Goal: Task Accomplishment & Management: Manage account settings

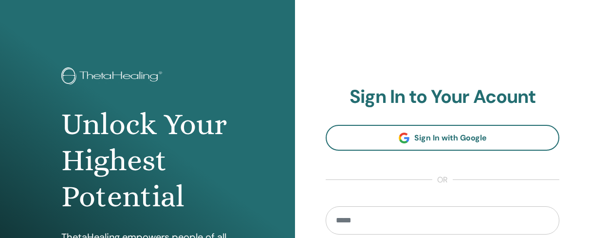
scroll to position [6, 0]
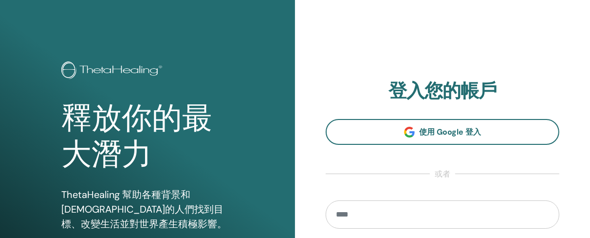
click at [349, 216] on input "email" at bounding box center [443, 214] width 234 height 28
type input "**********"
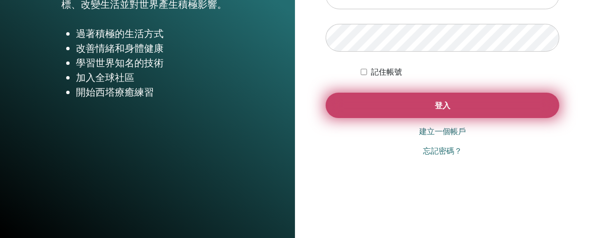
click at [418, 108] on button "登入" at bounding box center [443, 105] width 234 height 25
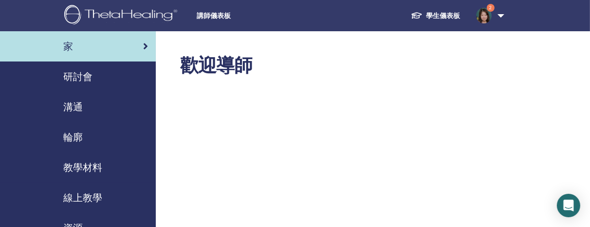
click at [79, 76] on font "研討會" at bounding box center [77, 76] width 29 height 13
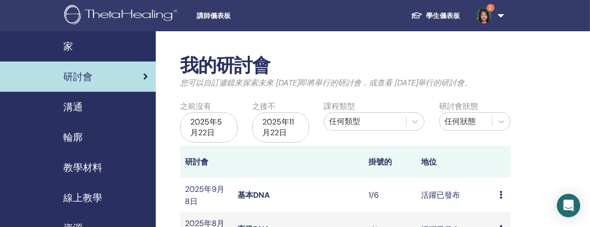
scroll to position [219, 0]
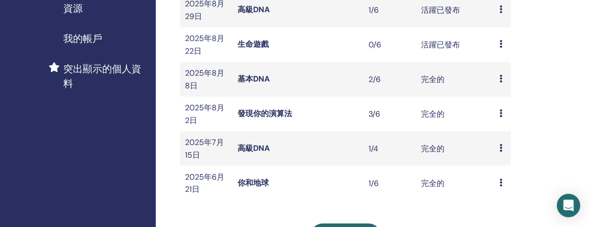
click at [260, 46] on font "生命遊戲" at bounding box center [253, 44] width 31 height 10
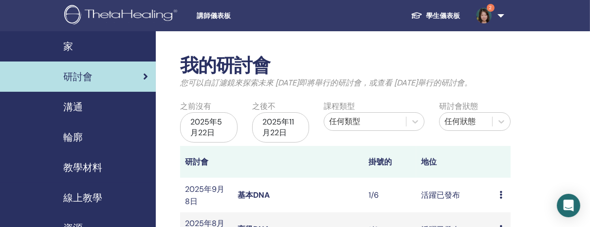
click at [254, 193] on font "基本DNA" at bounding box center [254, 195] width 32 height 10
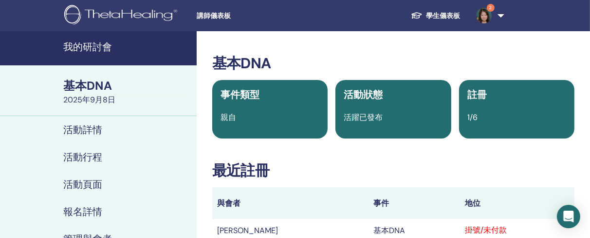
click at [491, 4] on font "2" at bounding box center [491, 7] width 3 height 6
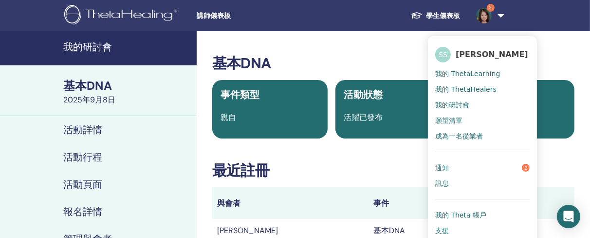
click at [486, 167] on link "通知 2" at bounding box center [483, 168] width 95 height 16
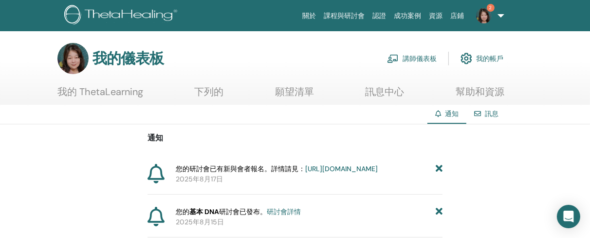
click at [305, 173] on font "[URL][DOMAIN_NAME]" at bounding box center [341, 168] width 73 height 9
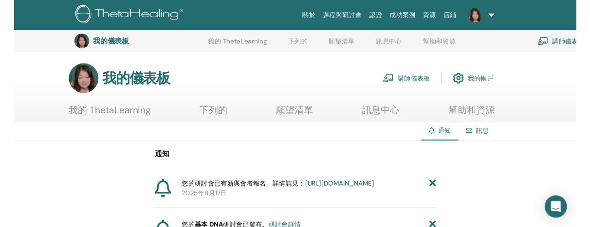
scroll to position [243, 0]
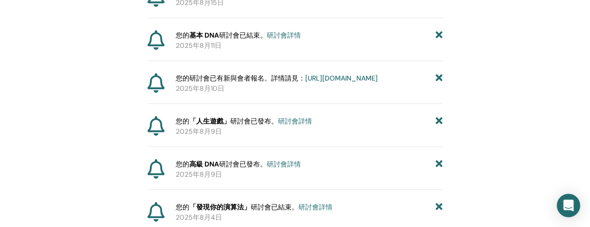
click at [378, 82] on font "[URL][DOMAIN_NAME]" at bounding box center [341, 78] width 73 height 9
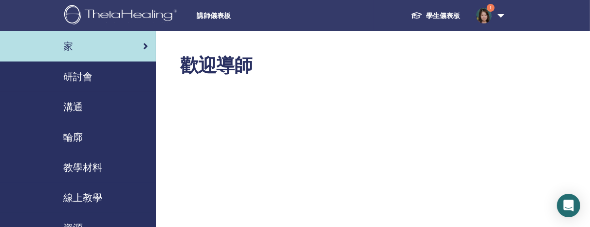
click at [81, 76] on font "研討會" at bounding box center [77, 76] width 29 height 13
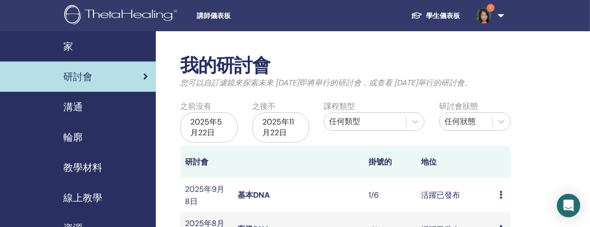
scroll to position [219, 0]
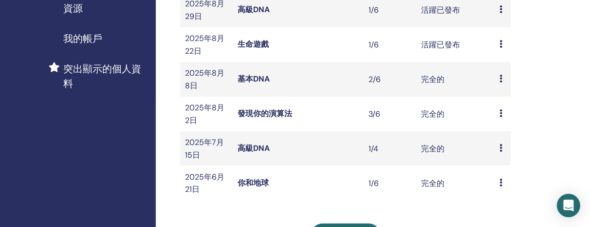
click at [504, 43] on div "預覽 編輯 與會者 取消" at bounding box center [503, 44] width 6 height 12
click at [502, 81] on font "與會者" at bounding box center [506, 80] width 23 height 10
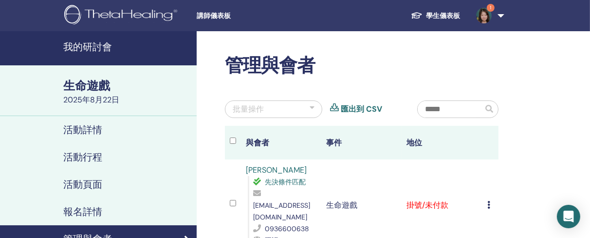
click at [489, 201] on icon at bounding box center [489, 205] width 3 height 8
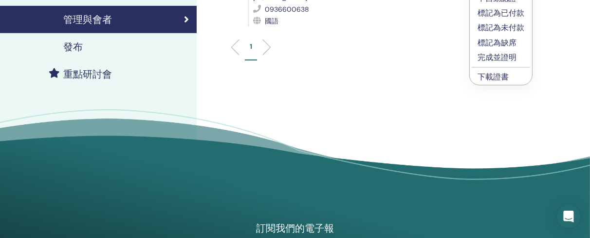
click at [505, 13] on font "標記為已付款" at bounding box center [501, 13] width 47 height 10
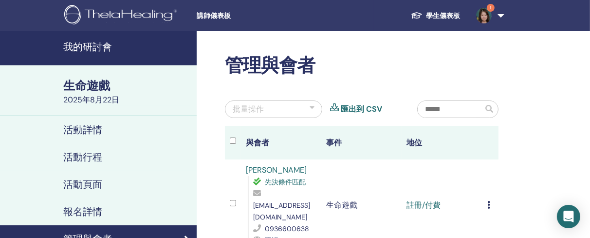
click at [489, 201] on icon at bounding box center [489, 205] width 3 height 8
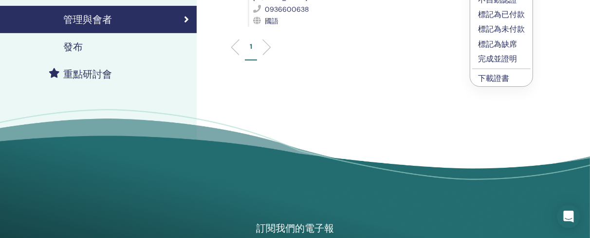
click at [504, 76] on font "下載證書" at bounding box center [493, 78] width 31 height 10
